Goal: Task Accomplishment & Management: Complete application form

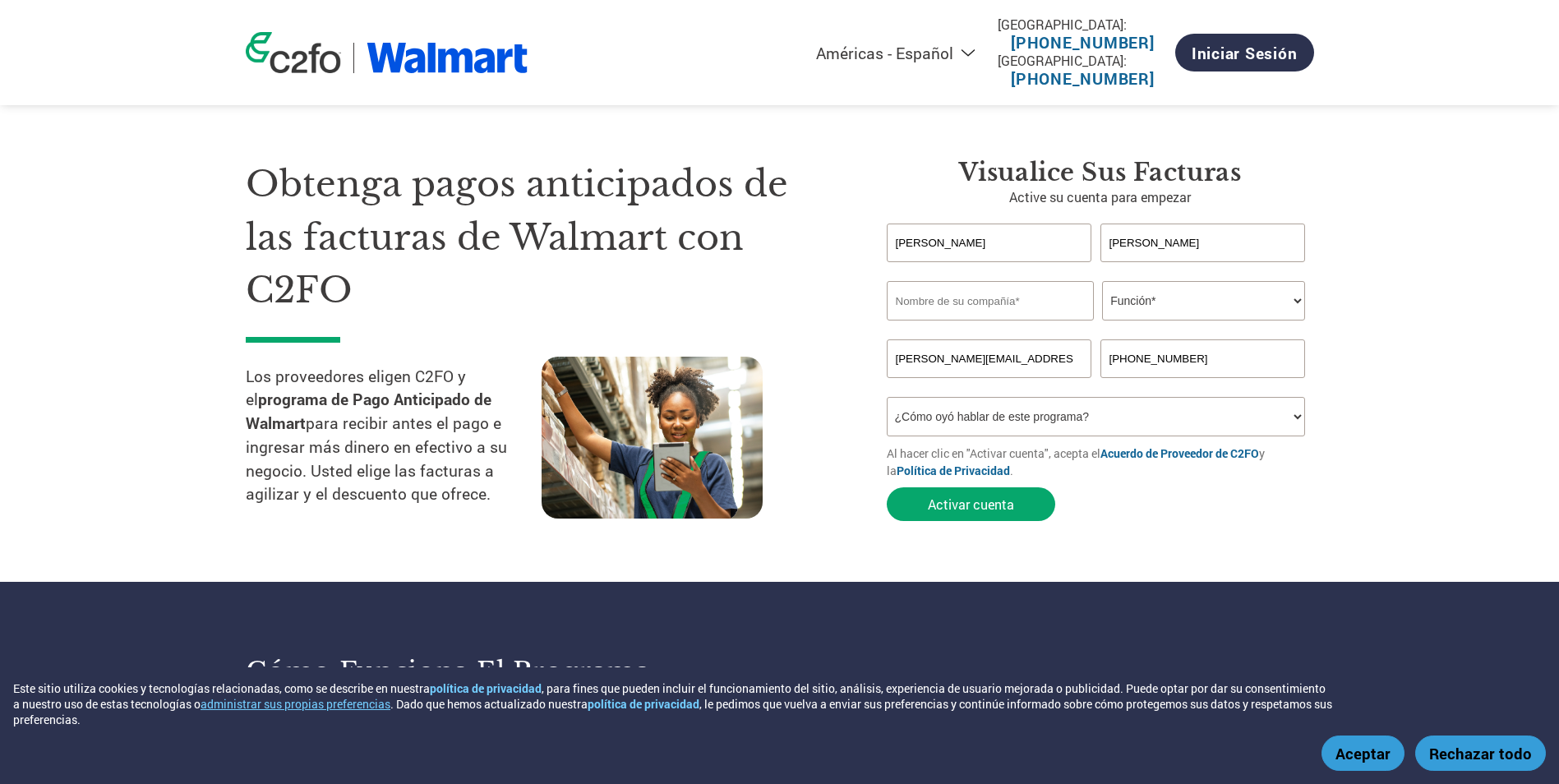
select select "es-MX"
type input "LABORATORIOS KENER SA DE CV"
drag, startPoint x: 1298, startPoint y: 296, endPoint x: 1292, endPoint y: 307, distance: 12.5
click at [1297, 296] on select "Función* Director financiero Interventor Gestor de créditos Director de finanza…" at bounding box center [1203, 301] width 203 height 40
select select "OFFICE_MANAGER"
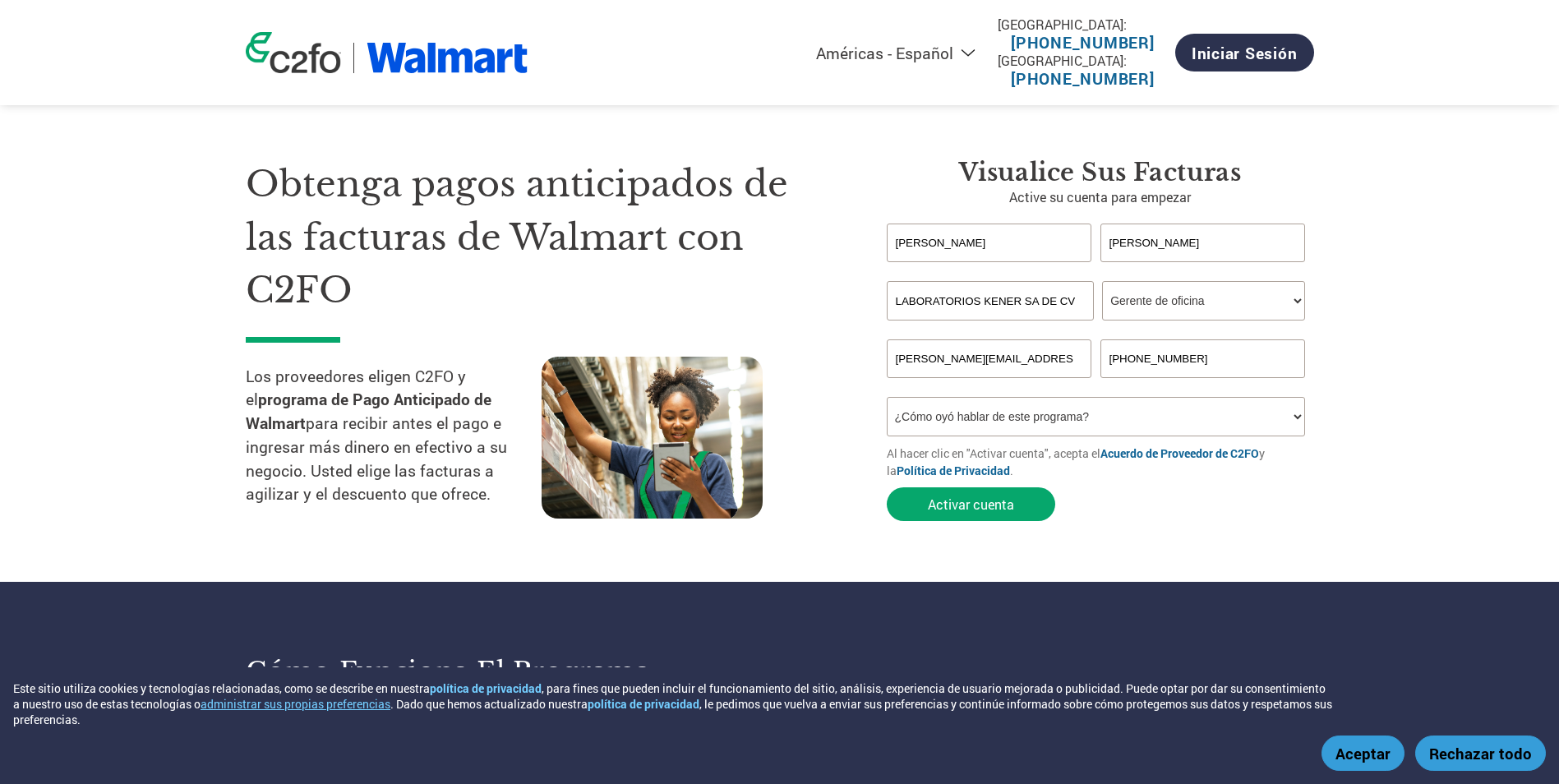
click at [1102, 281] on select "Función* Director financiero Interventor Gestor de créditos Director de finanza…" at bounding box center [1203, 301] width 203 height 40
click at [1294, 418] on select "¿Cómo oyó hablar de este programa? Recibió una carta Correo electrónico Redes s…" at bounding box center [1097, 416] width 419 height 40
select select "Other"
click at [887, 397] on select "¿Cómo oyó hablar de este programa? Recibió una carta Correo electrónico Redes s…" at bounding box center [1097, 416] width 419 height 40
click at [1128, 360] on input "[PHONE_NUMBER]" at bounding box center [1203, 359] width 206 height 39
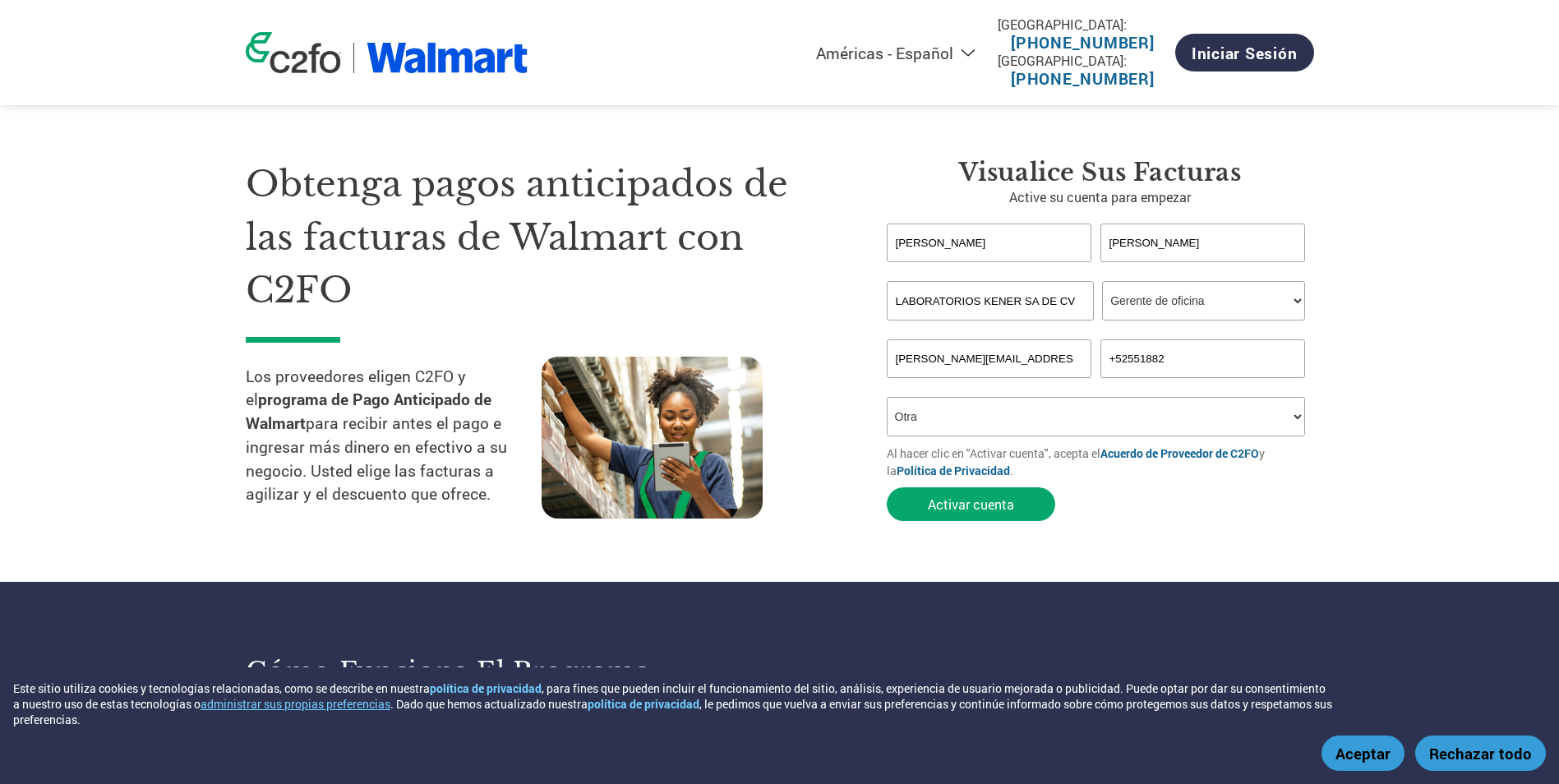
click at [1172, 361] on input "+52551882" at bounding box center [1203, 359] width 206 height 39
type input "[PHONE_NUMBER]"
click at [1295, 422] on select "¿Cómo oyó hablar de este programa? Recibió una carta Correo electrónico Redes s…" at bounding box center [1097, 416] width 419 height 40
click at [980, 504] on button "Activar cuenta" at bounding box center [971, 504] width 168 height 34
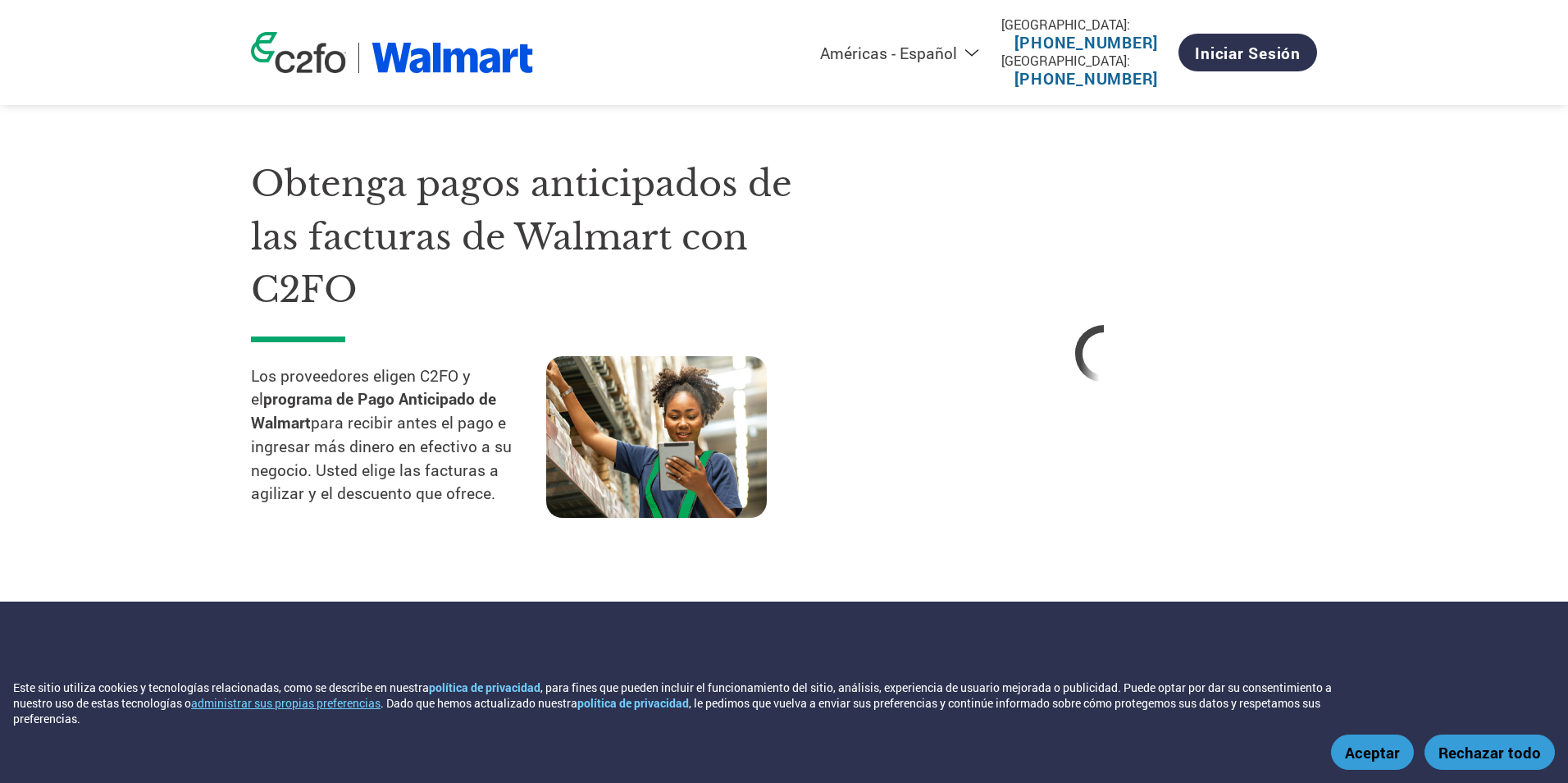
select select "es-MX"
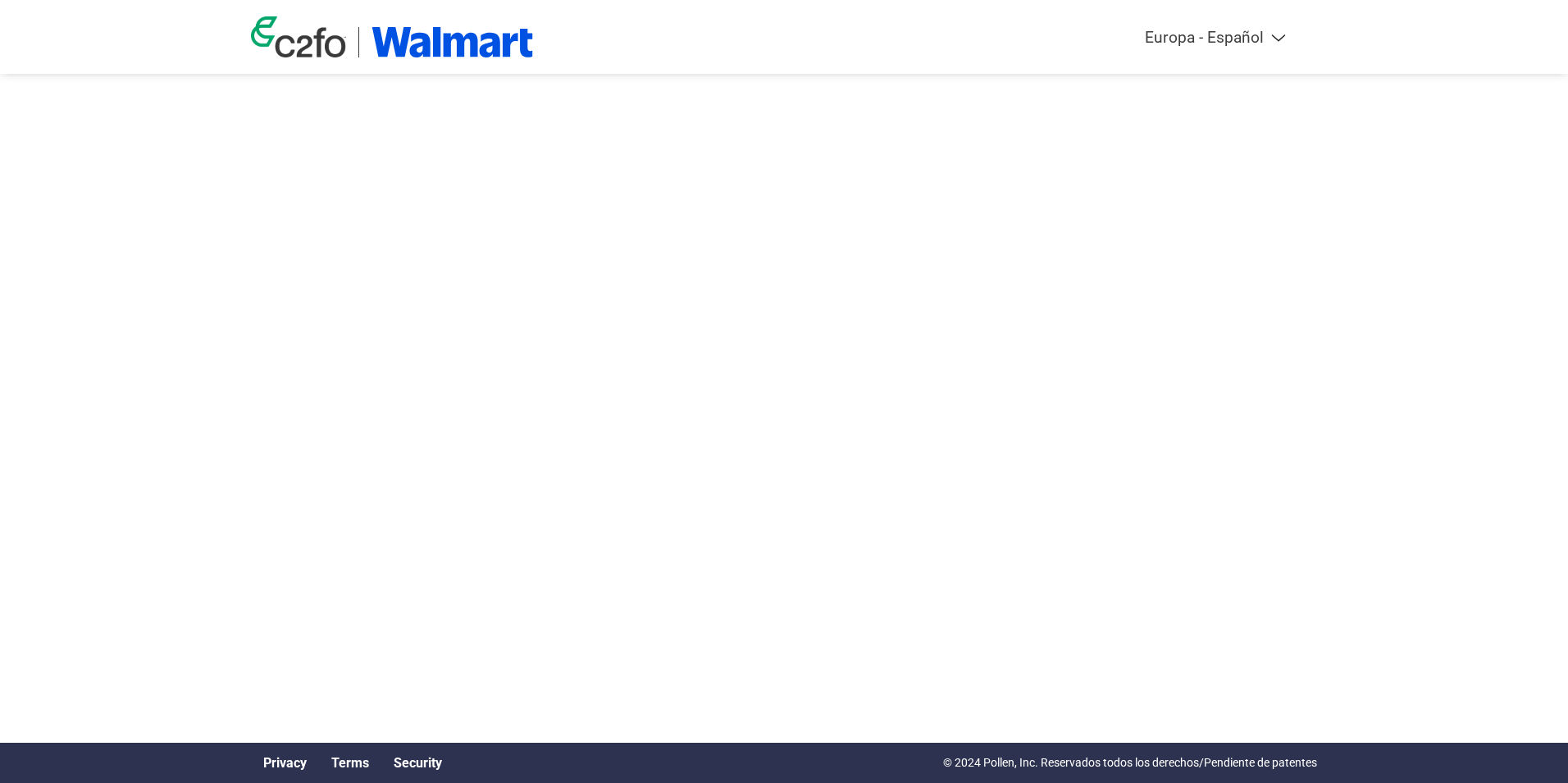
select select "es-ES"
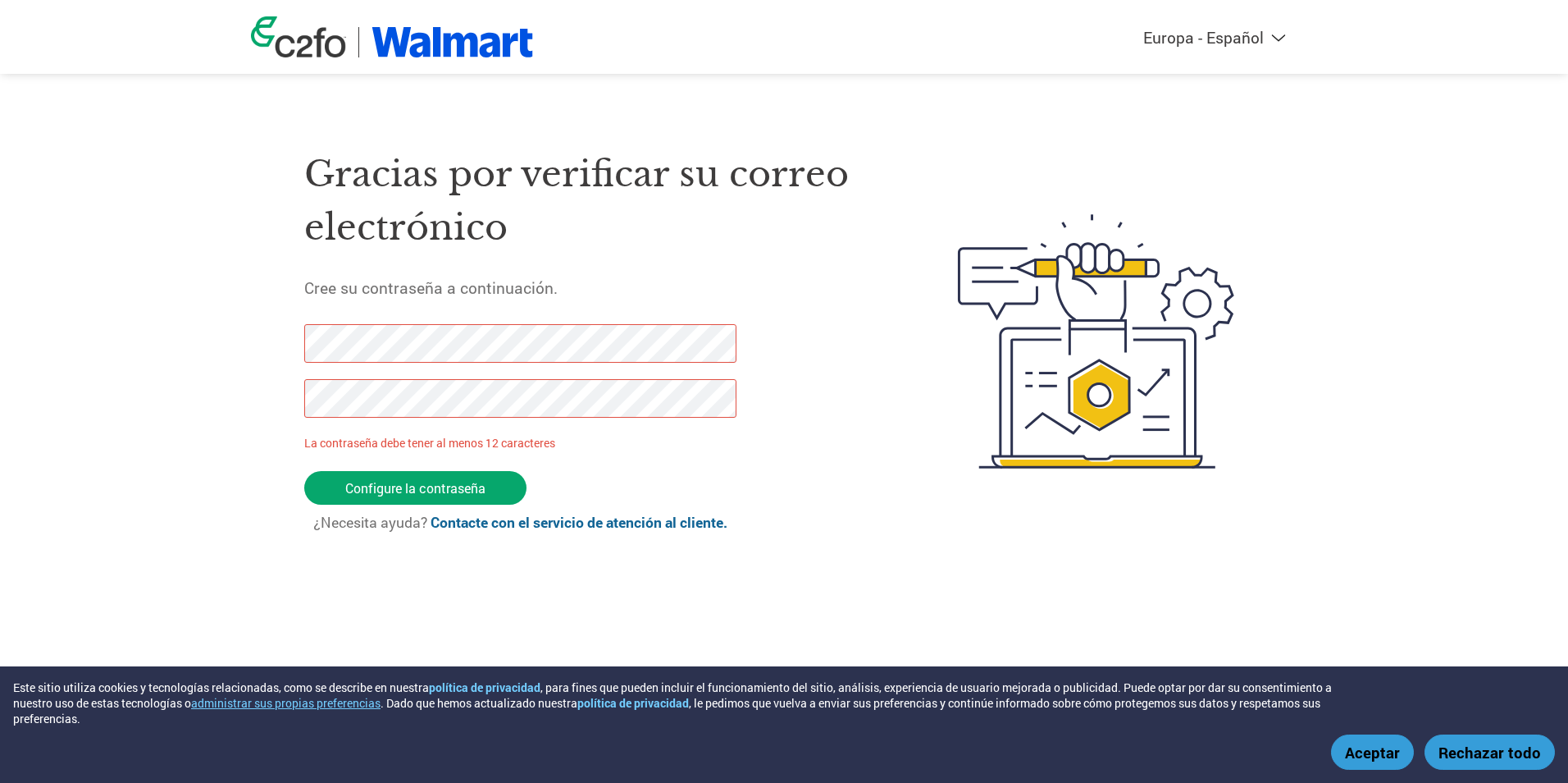
drag, startPoint x: 446, startPoint y: 489, endPoint x: 295, endPoint y: 347, distance: 207.3
click at [295, 347] on div "Gracias por verificar su correo electrónico Cree su contraseña a continuación. …" at bounding box center [784, 341] width 1066 height 435
click at [422, 484] on input "Configure la contraseña" at bounding box center [415, 488] width 222 height 34
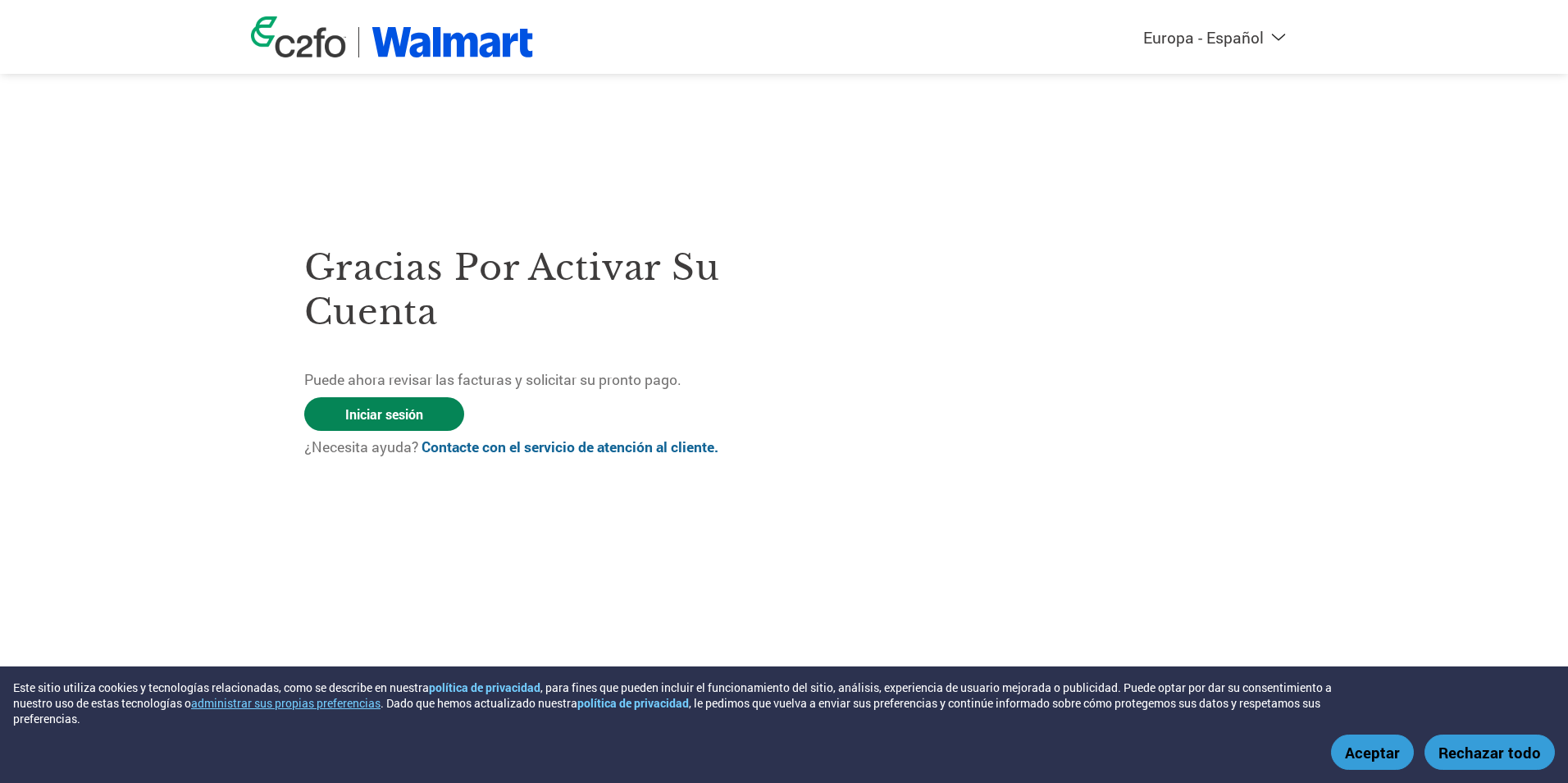
click at [391, 417] on link "Iniciar sesión" at bounding box center [384, 414] width 160 height 34
